Goal: Transaction & Acquisition: Book appointment/travel/reservation

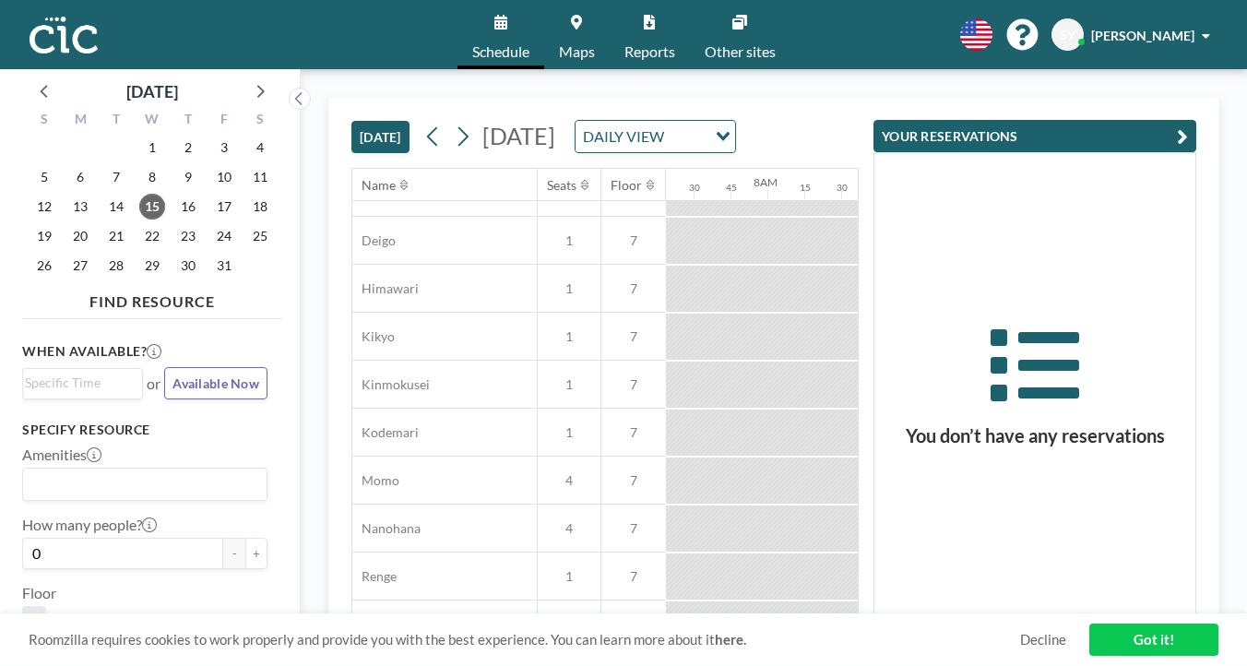
scroll to position [654, 1080]
click at [969, 505] on div at bounding box center [978, 528] width 18 height 46
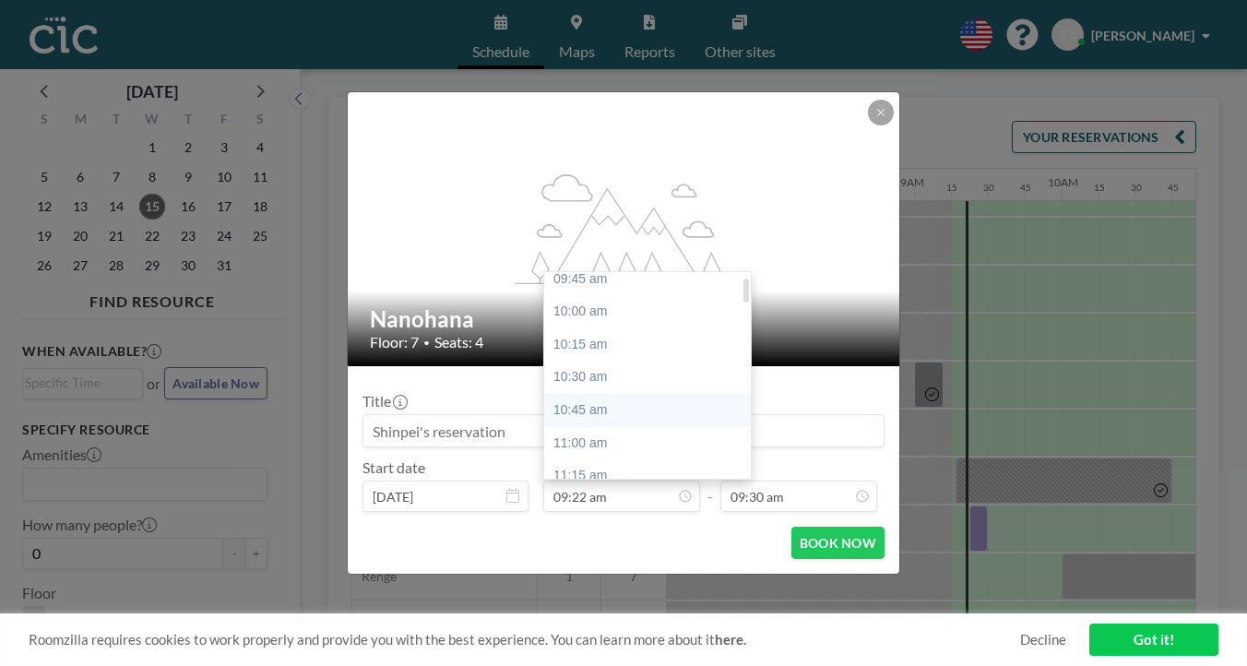
scroll to position [41, 0]
click at [622, 429] on div "11:00 am" at bounding box center [652, 445] width 217 height 33
type input "11:00 am"
type input "11:15 am"
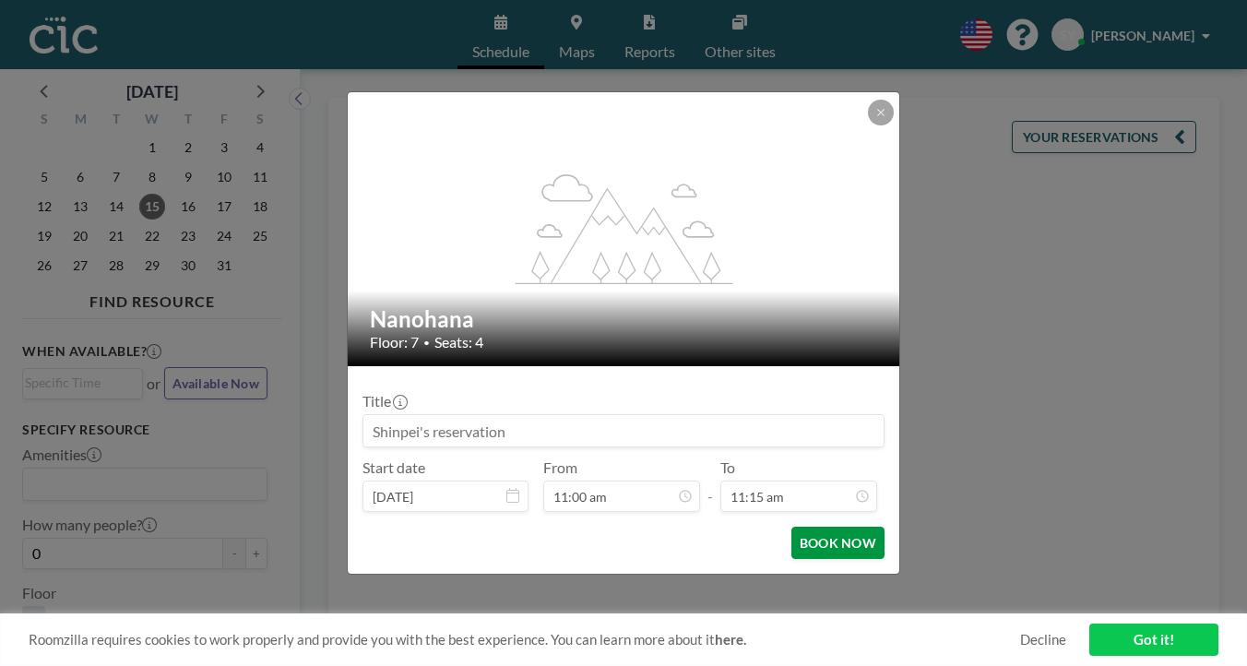
click at [801, 527] on button "BOOK NOW" at bounding box center [837, 543] width 93 height 32
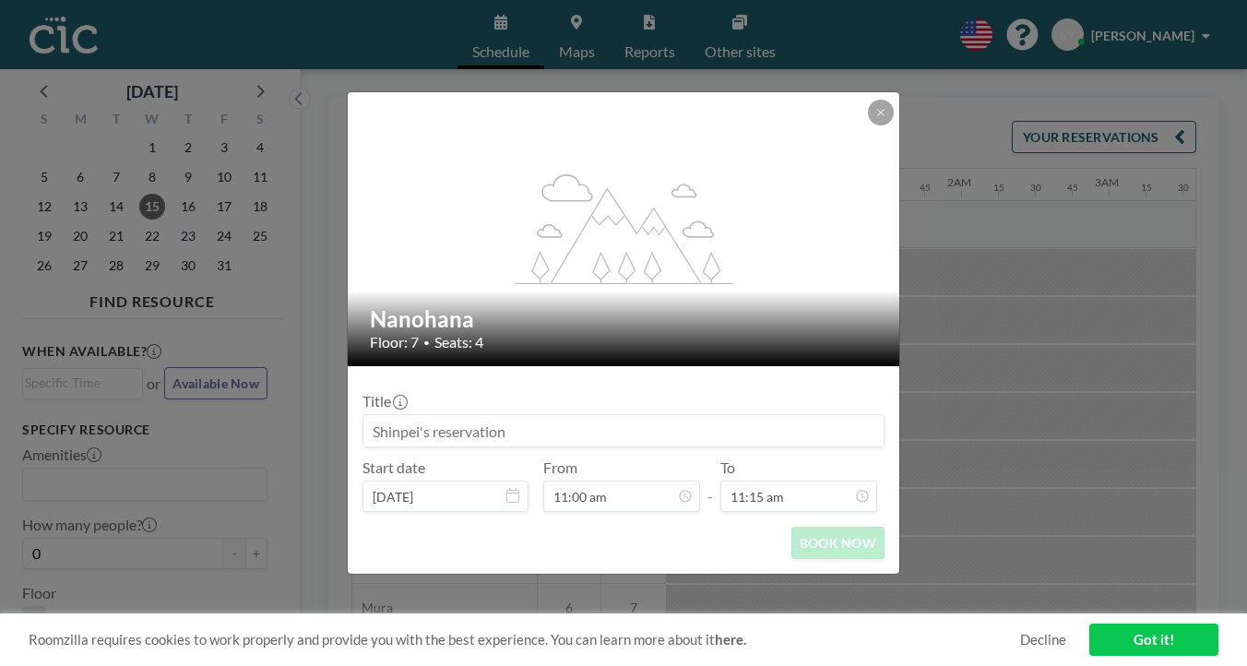
scroll to position [0, 0]
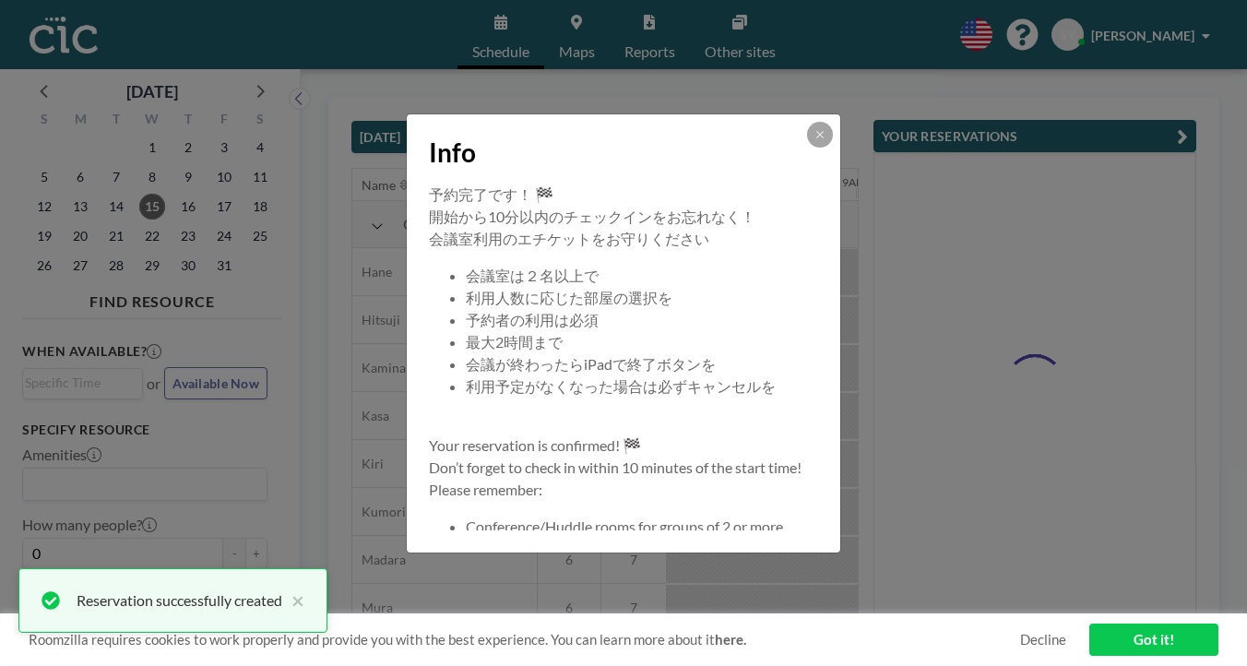
scroll to position [0, 1288]
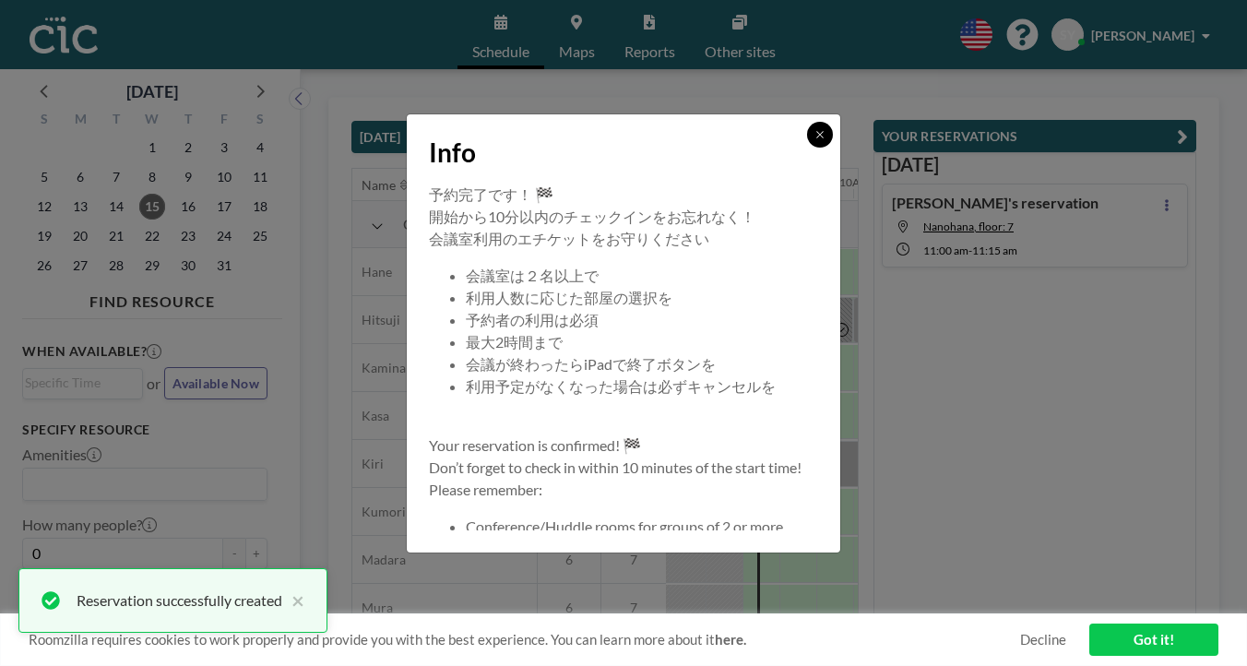
click at [807, 148] on button at bounding box center [820, 135] width 26 height 26
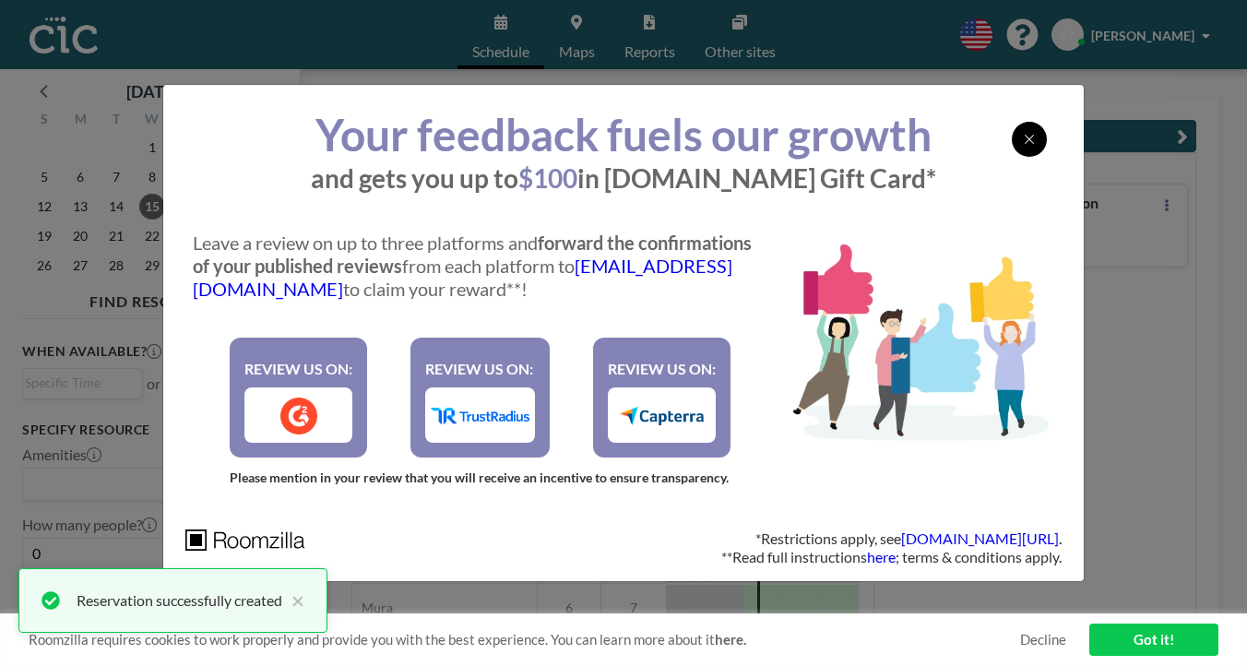
click at [1012, 157] on div at bounding box center [1029, 139] width 35 height 35
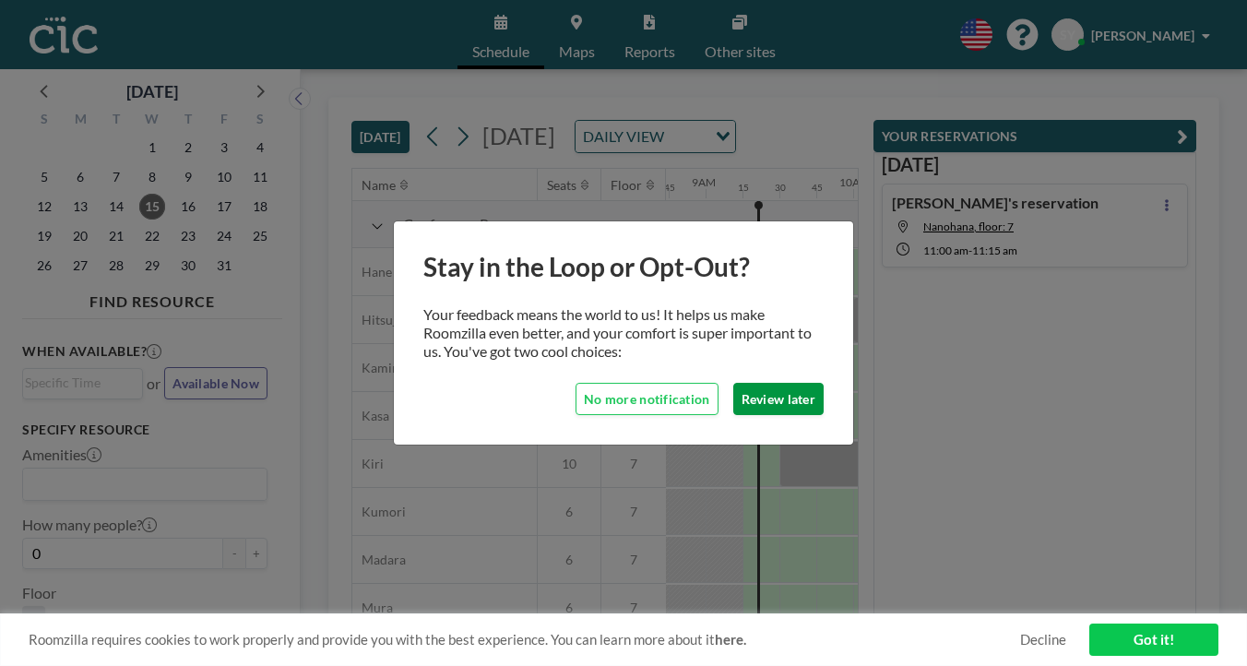
click at [749, 392] on button "Review later" at bounding box center [778, 399] width 90 height 32
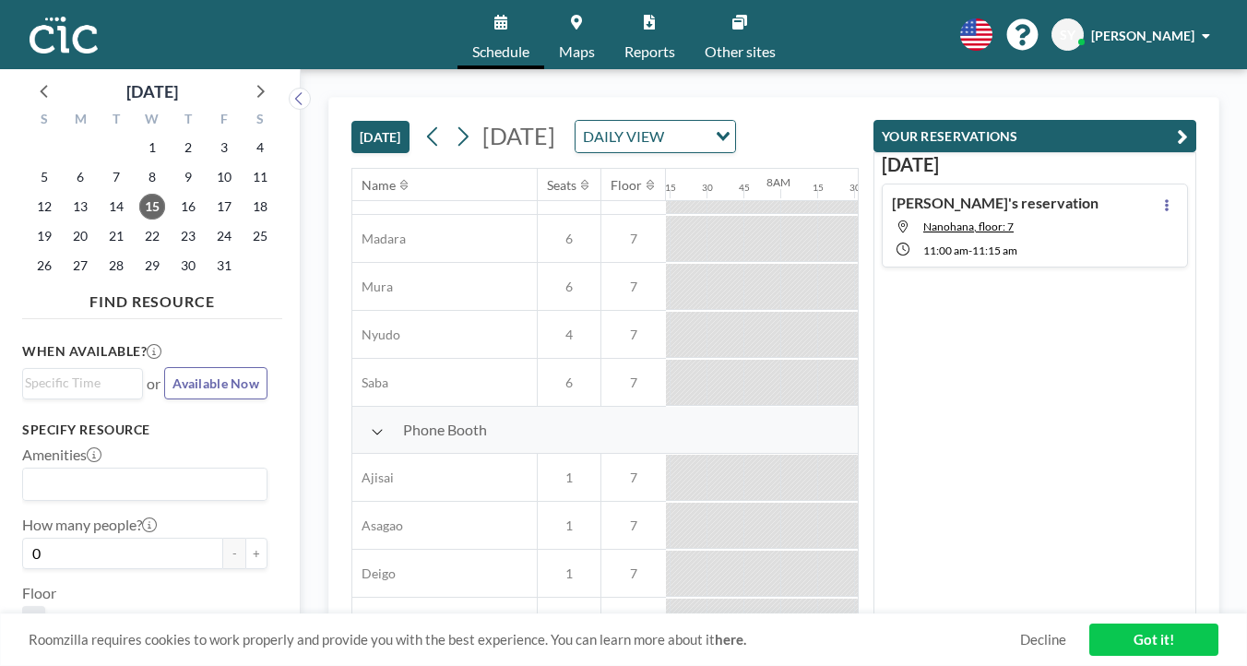
scroll to position [661, 1066]
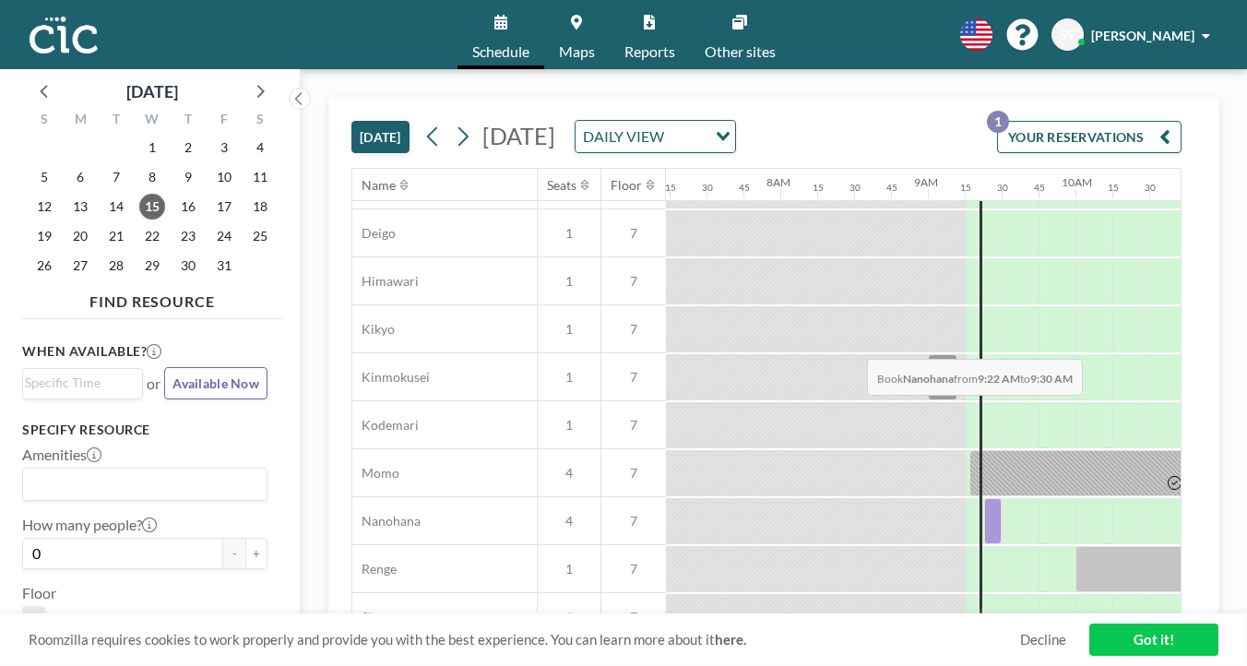
click at [984, 498] on div at bounding box center [993, 521] width 18 height 46
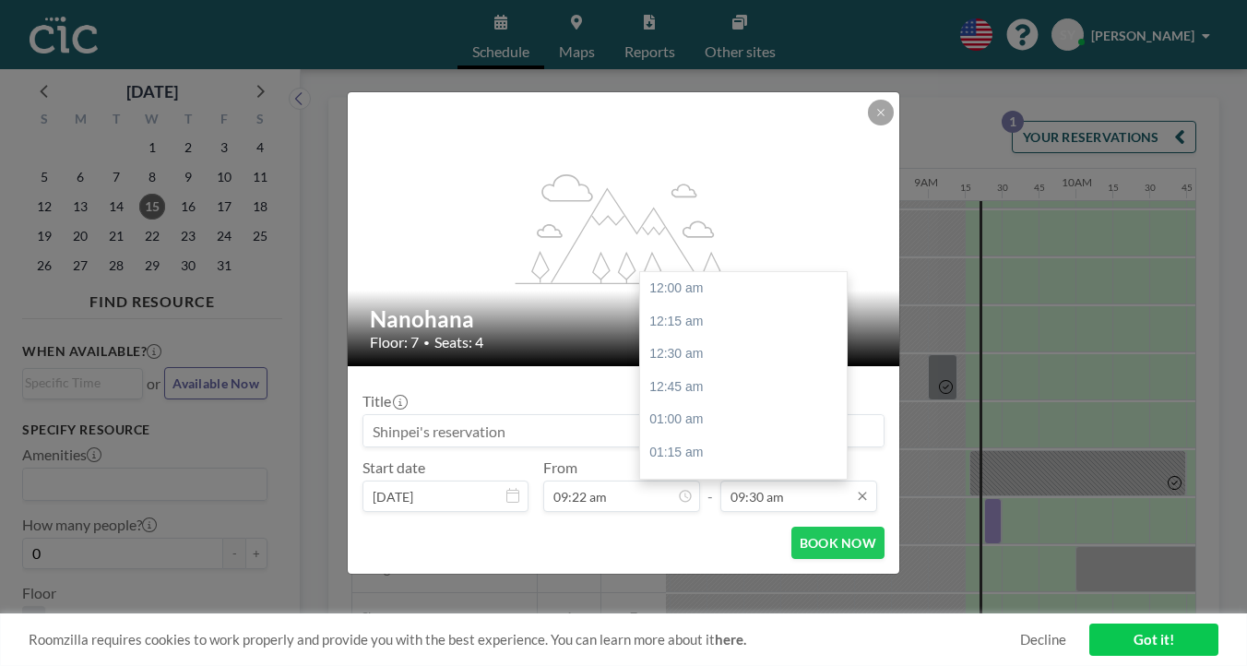
scroll to position [1119, 0]
click at [771, 481] on input "09:30 am" at bounding box center [798, 496] width 157 height 31
click at [690, 598] on div "11:00 am" at bounding box center [748, 614] width 217 height 33
type input "11:00 am"
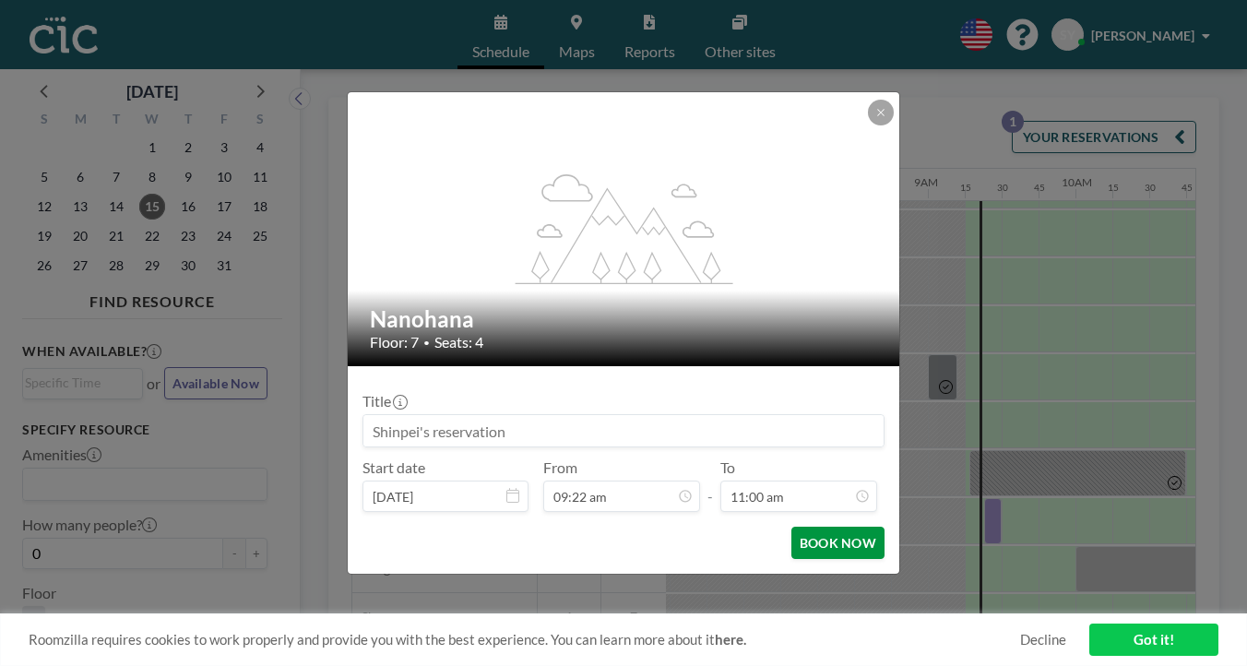
click at [791, 527] on button "BOOK NOW" at bounding box center [837, 543] width 93 height 32
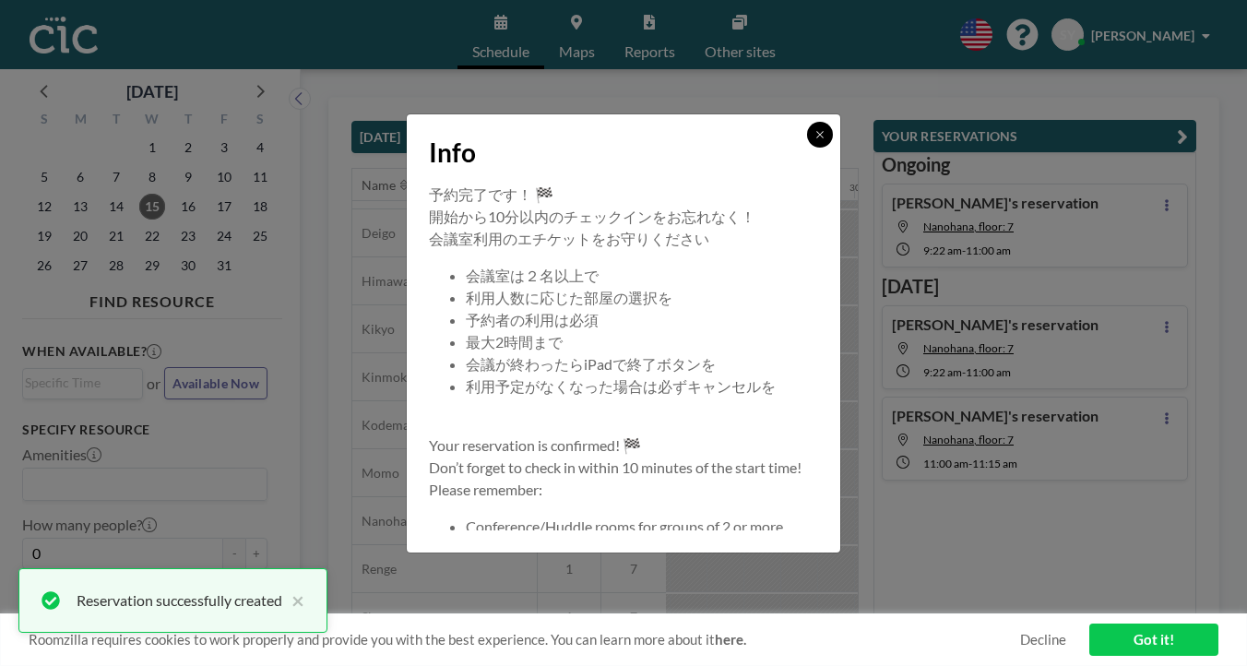
click at [814, 140] on icon at bounding box center [819, 134] width 11 height 11
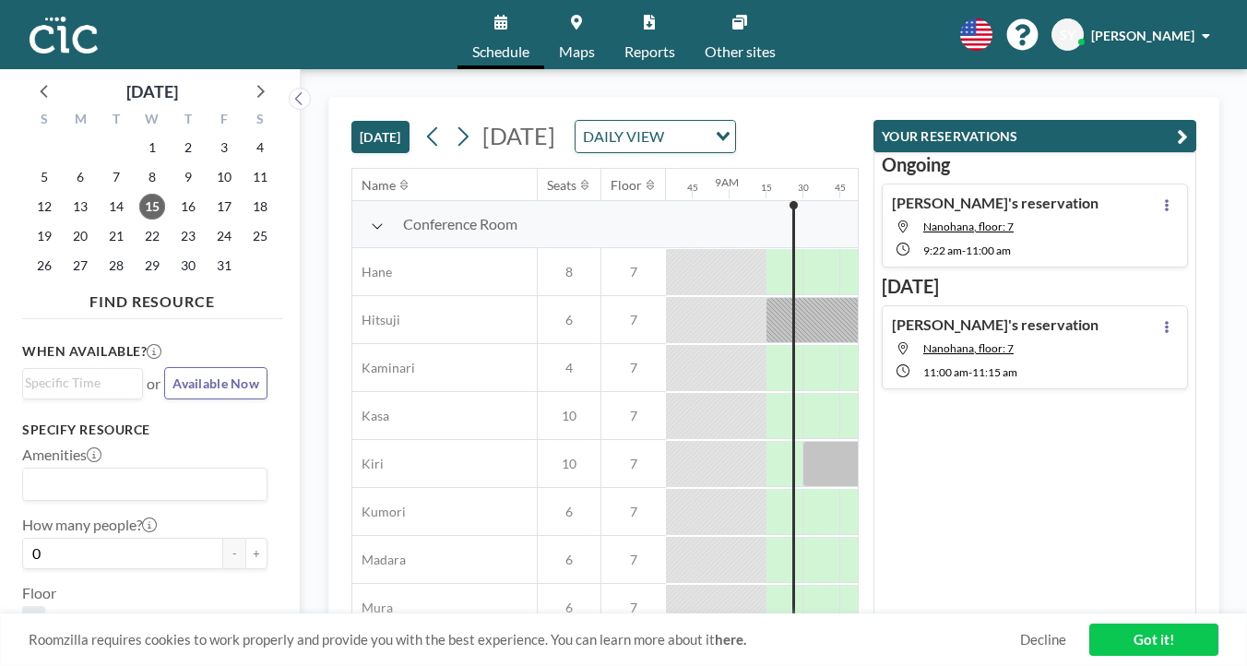
scroll to position [0, 1288]
